Goal: Navigation & Orientation: Find specific page/section

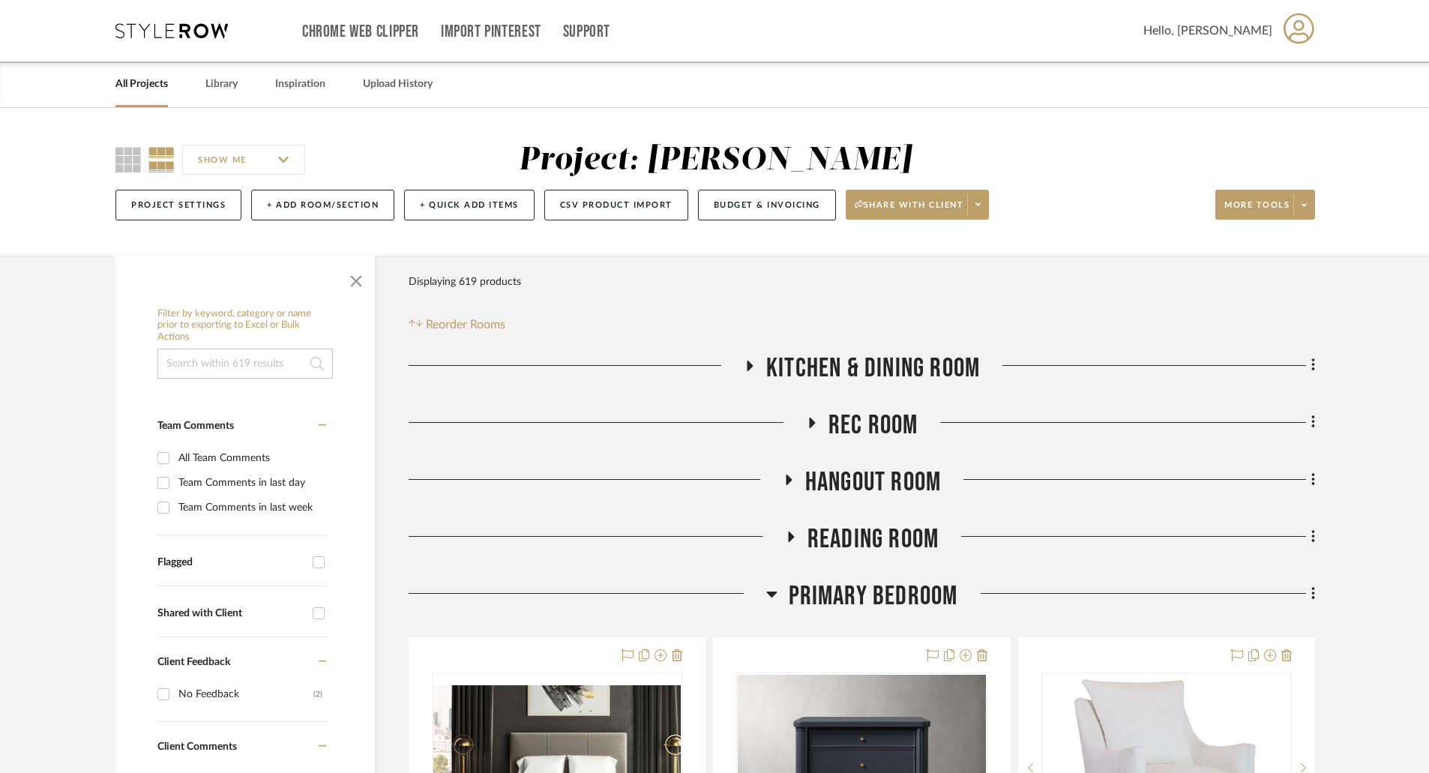
click at [129, 85] on link "All Projects" at bounding box center [141, 84] width 52 height 20
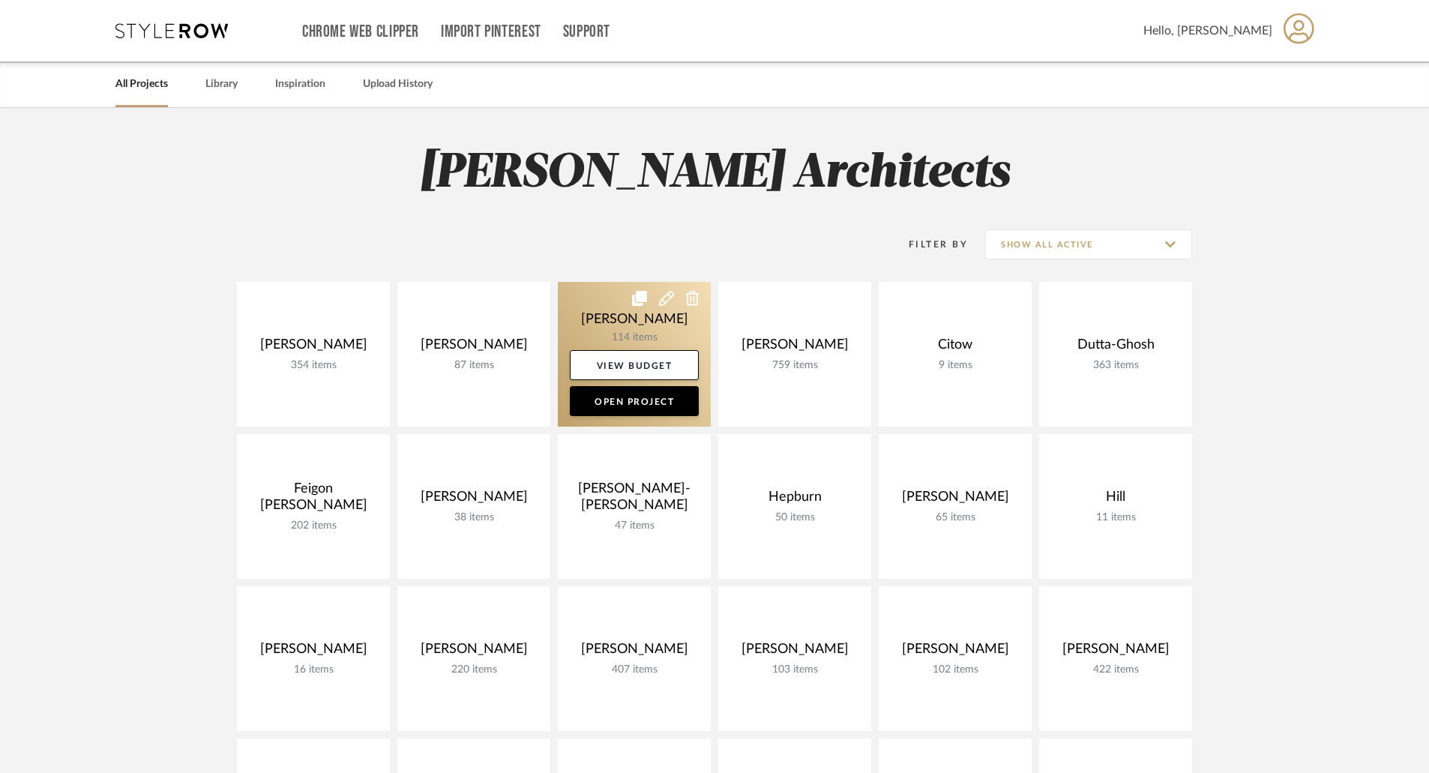
click at [672, 328] on link at bounding box center [634, 354] width 153 height 145
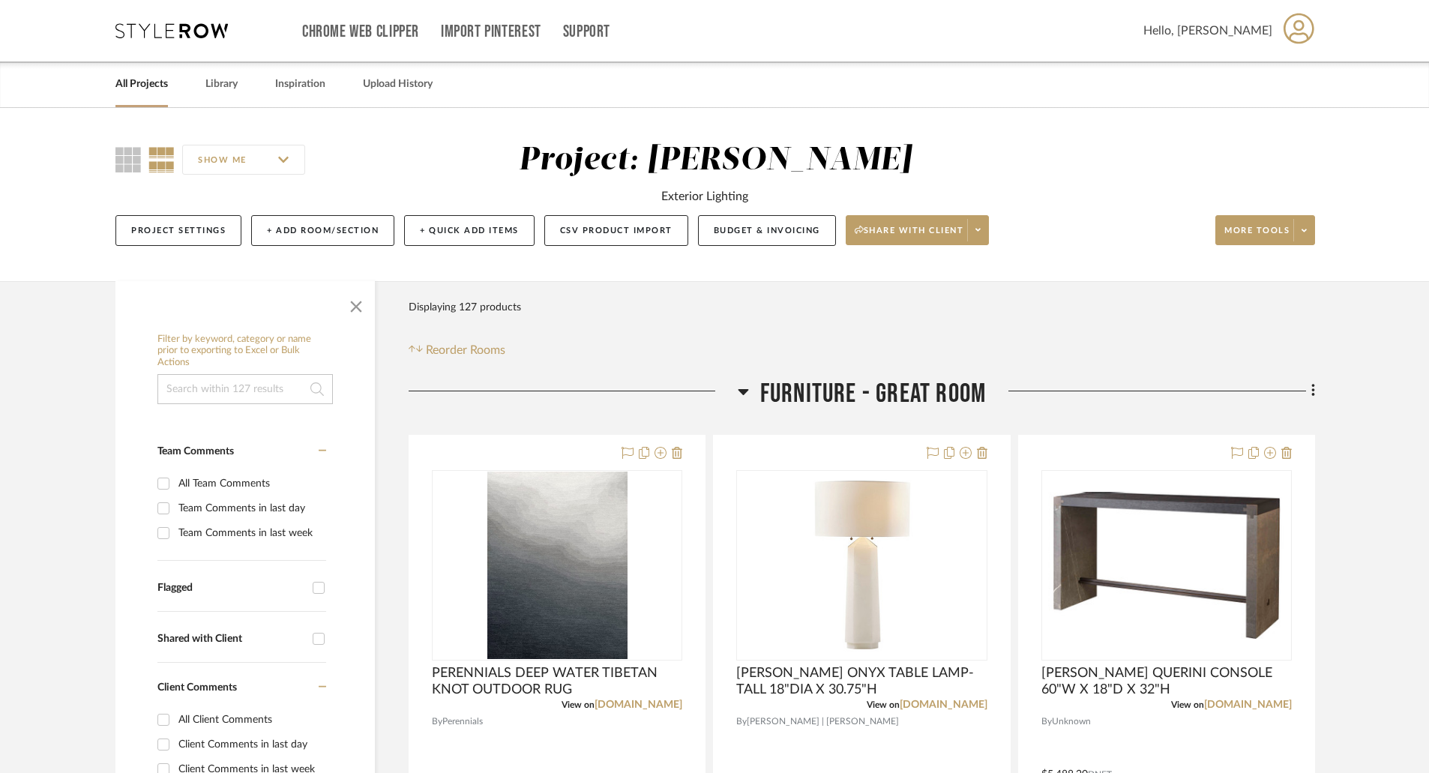
click at [739, 388] on icon at bounding box center [743, 391] width 11 height 18
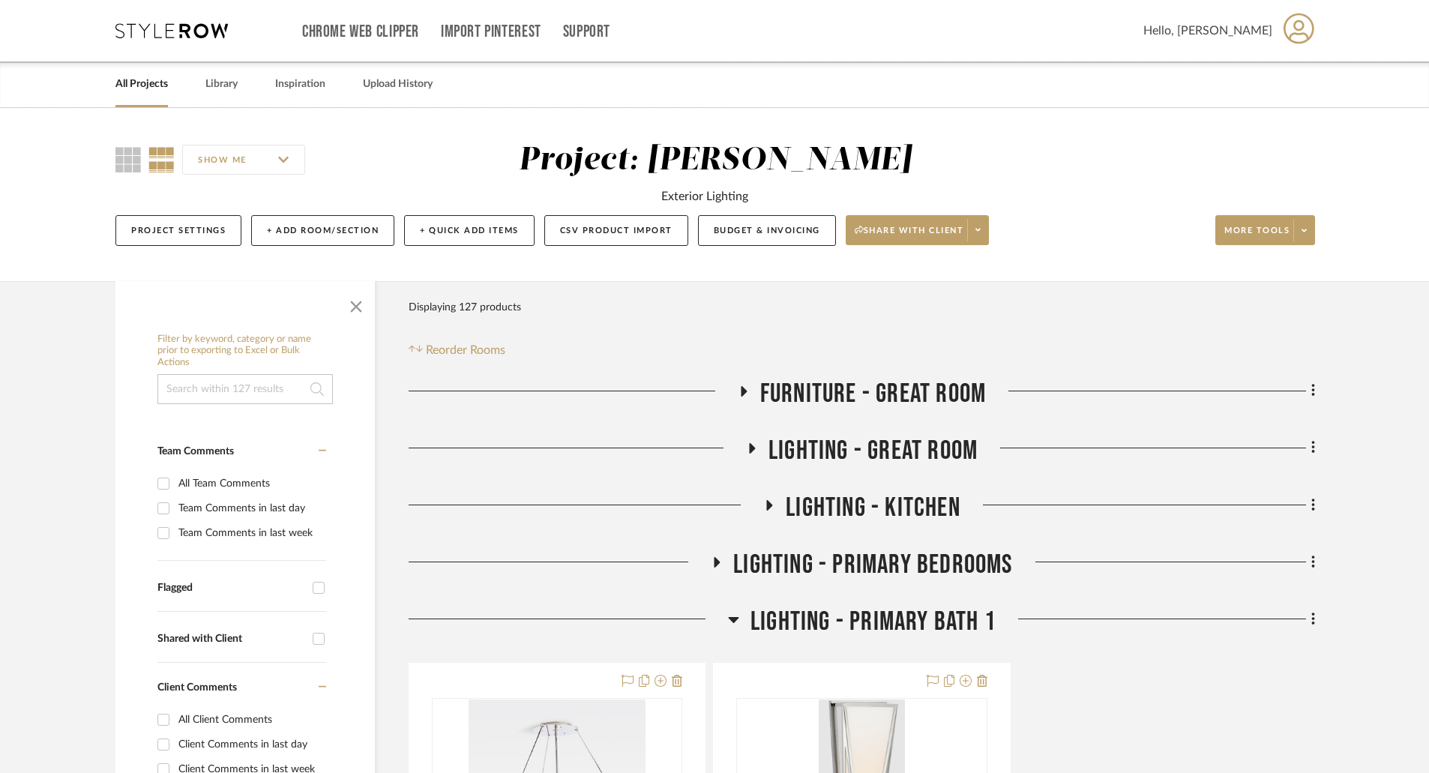
click at [747, 446] on icon at bounding box center [751, 447] width 18 height 11
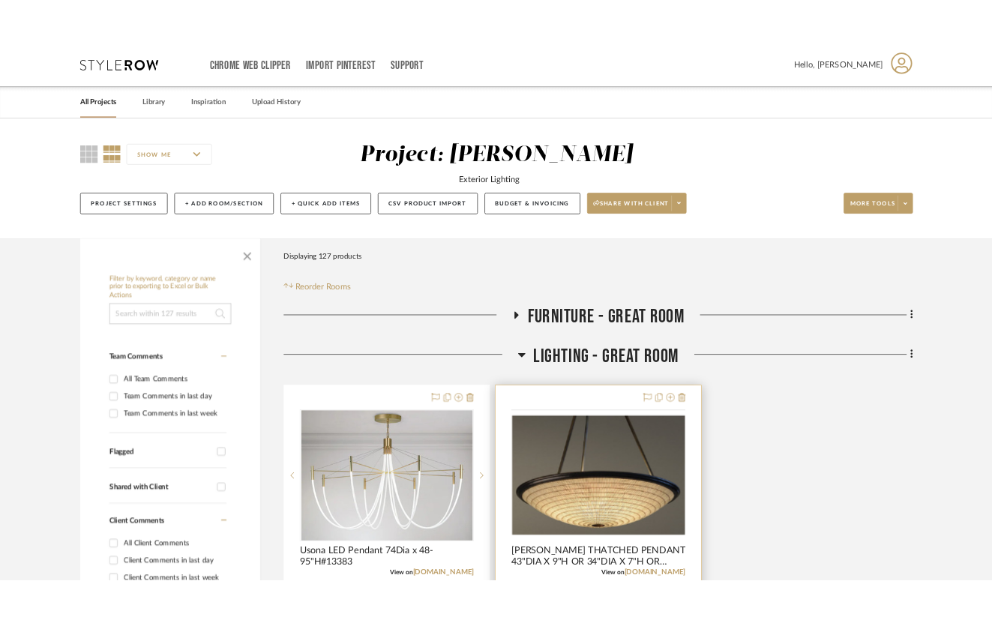
scroll to position [225, 0]
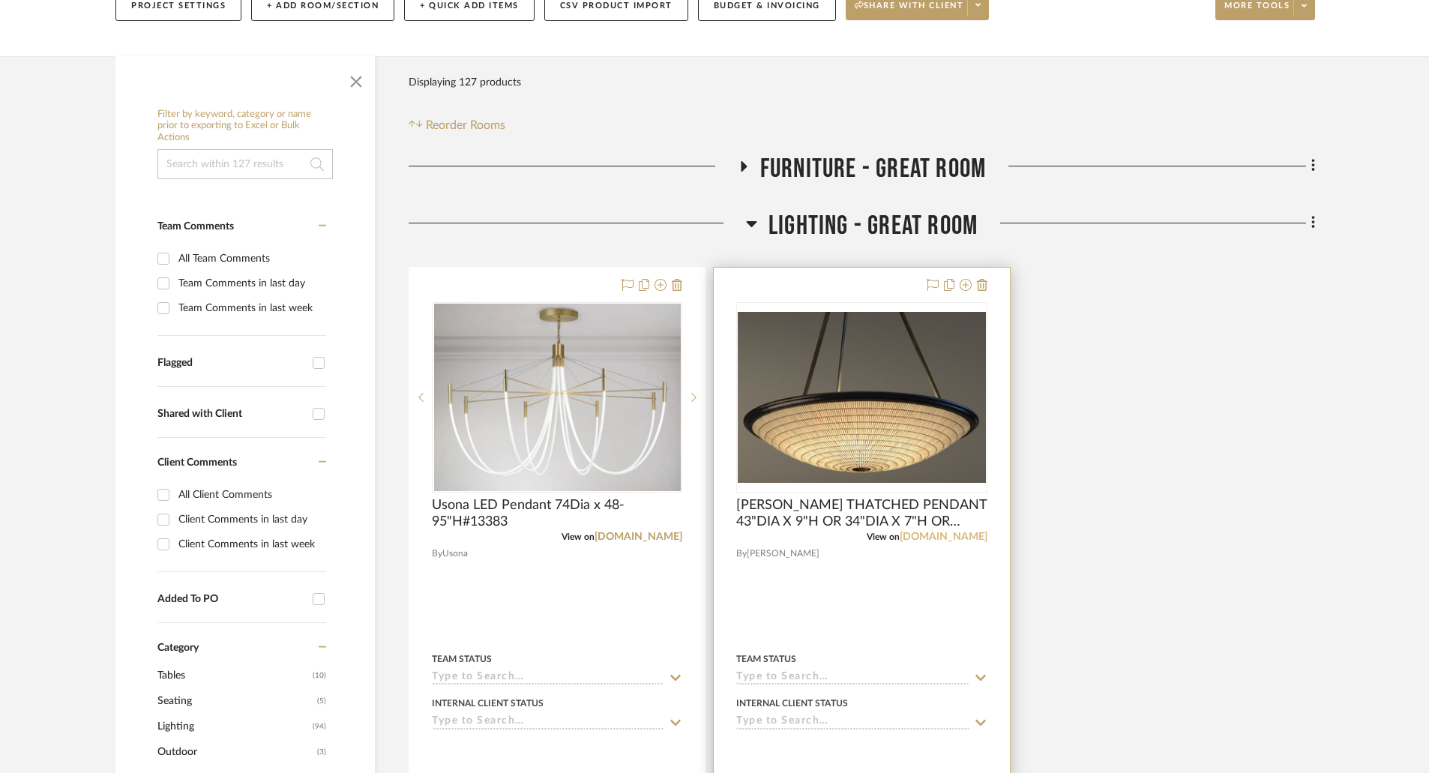
click at [920, 540] on link "[DOMAIN_NAME]" at bounding box center [944, 536] width 88 height 10
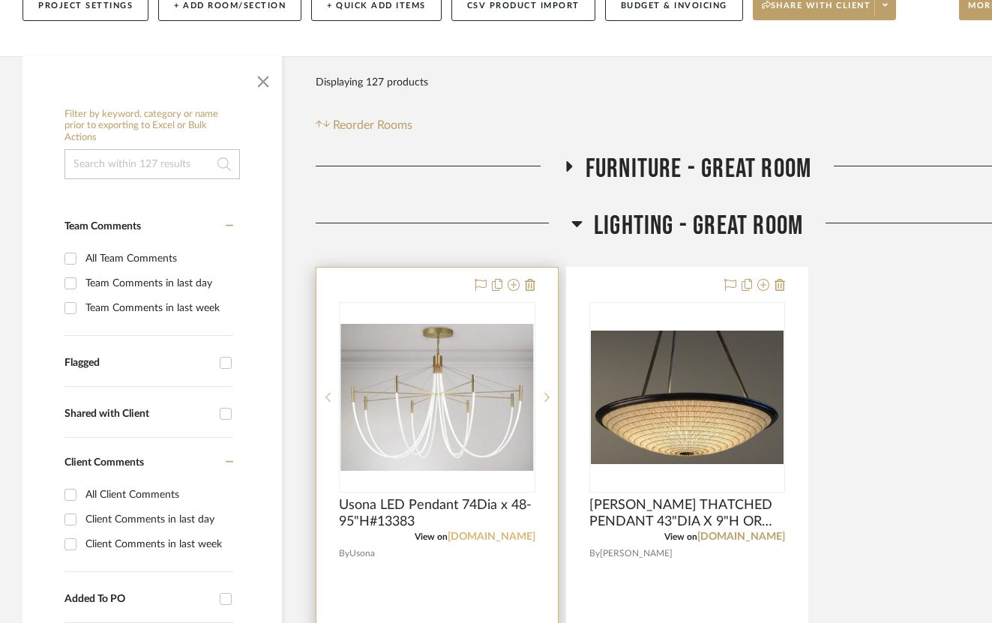
click at [473, 540] on link "[DOMAIN_NAME]" at bounding box center [492, 536] width 88 height 10
